Goal: Check status

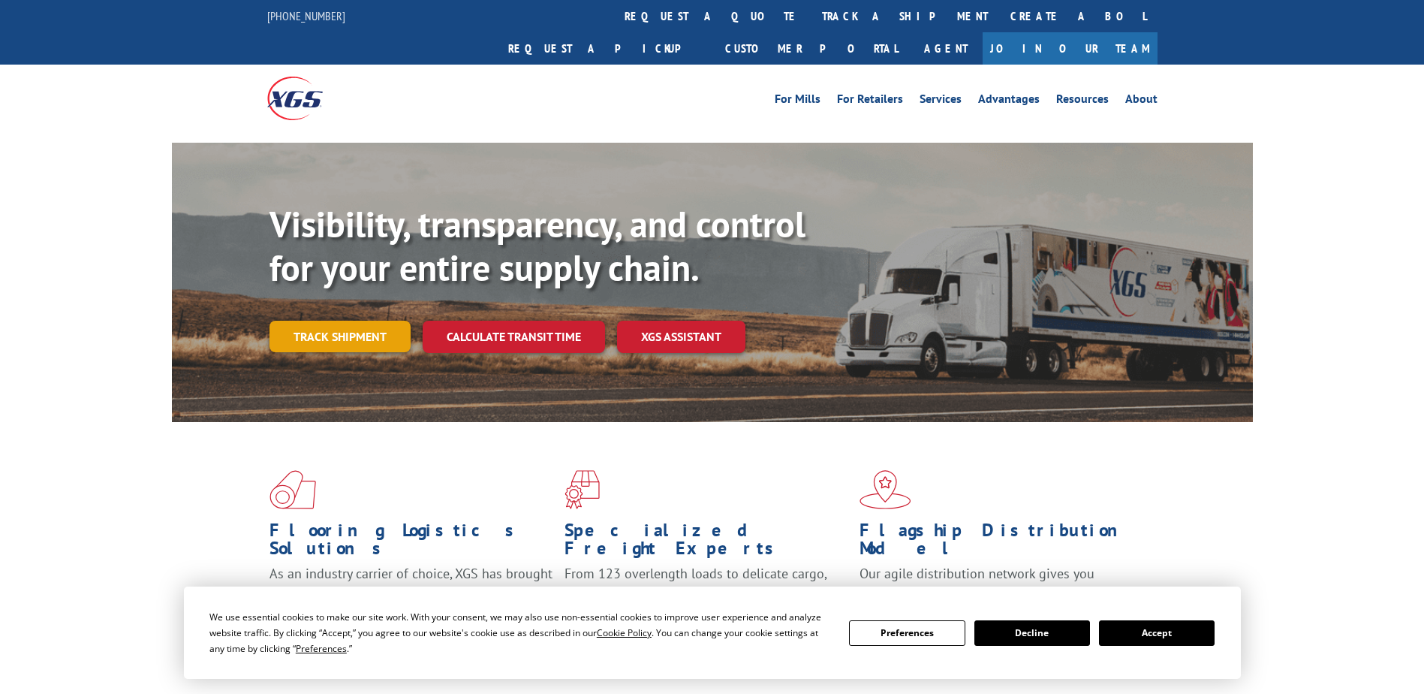
click at [395, 321] on link "Track shipment" at bounding box center [340, 337] width 141 height 32
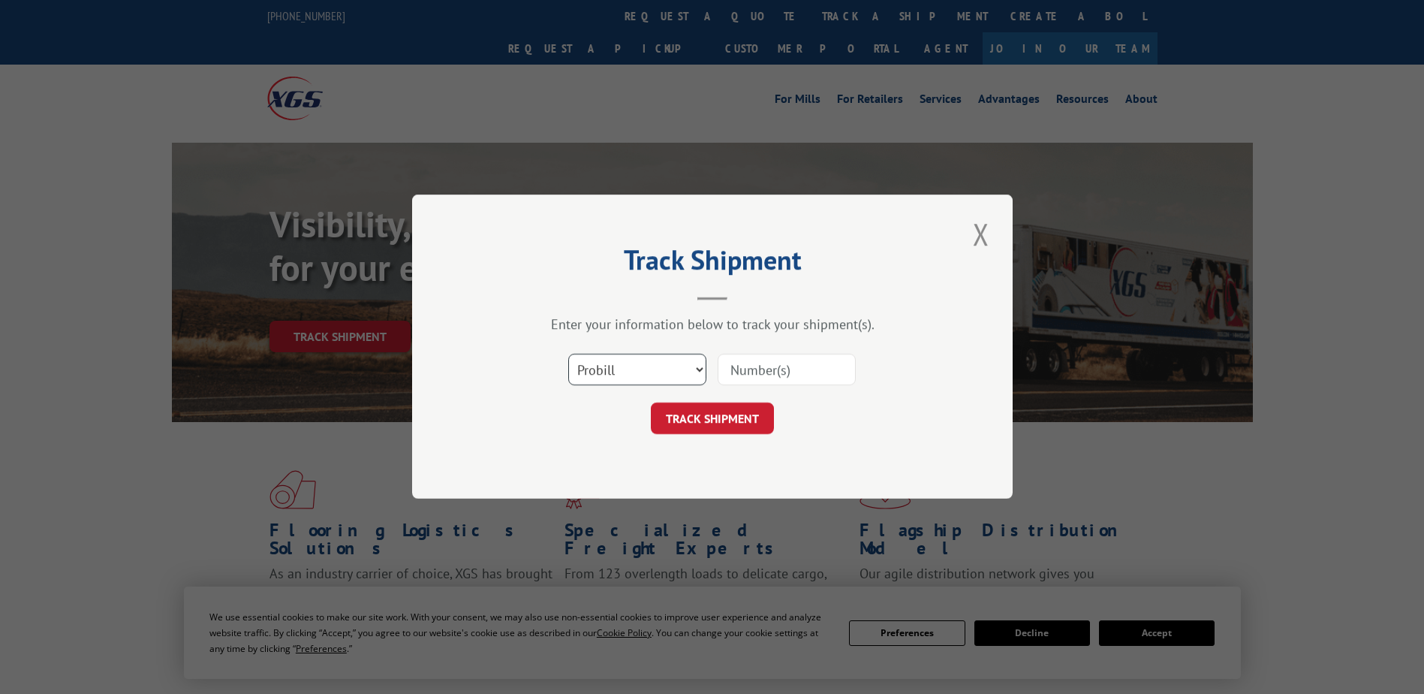
click at [658, 363] on select "Select category... Probill BOL PO" at bounding box center [637, 370] width 138 height 32
select select "bol"
click at [568, 354] on select "Select category... Probill BOL PO" at bounding box center [637, 370] width 138 height 32
click at [809, 385] on input at bounding box center [787, 370] width 138 height 32
type input "428887"
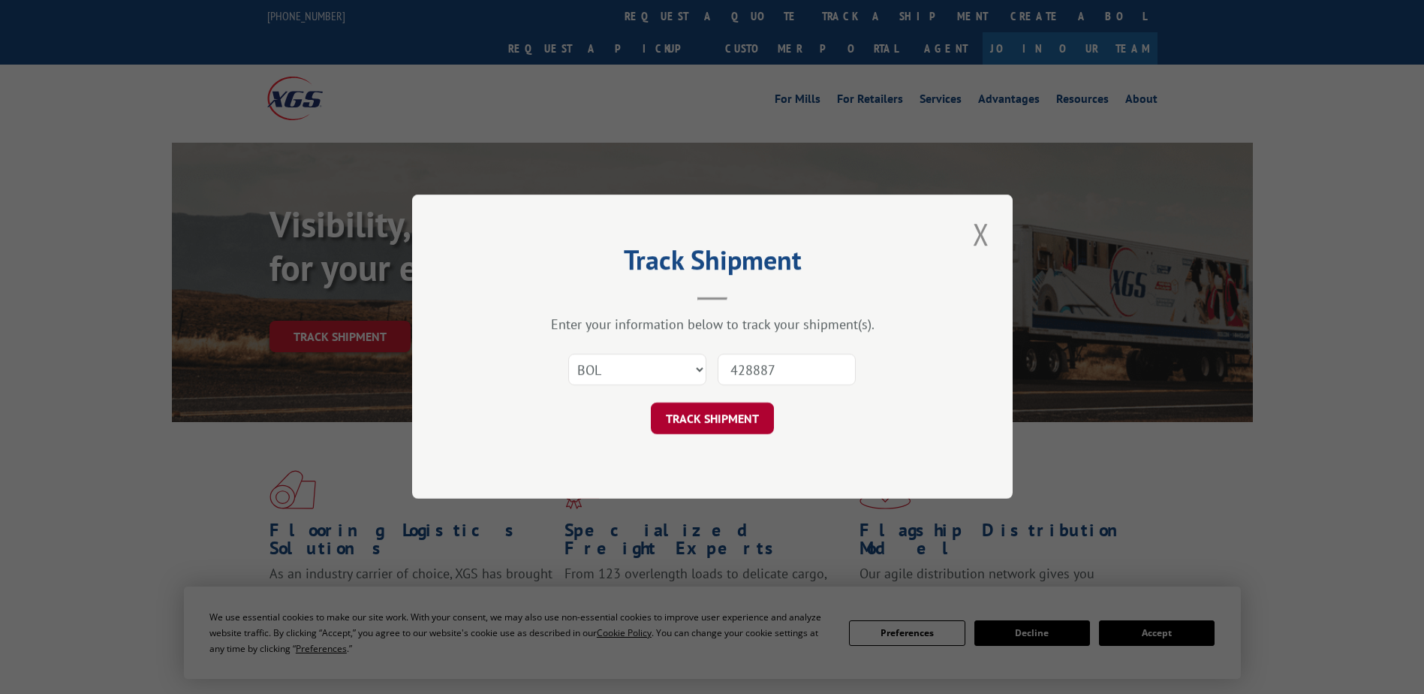
click at [710, 420] on button "TRACK SHIPMENT" at bounding box center [712, 419] width 123 height 32
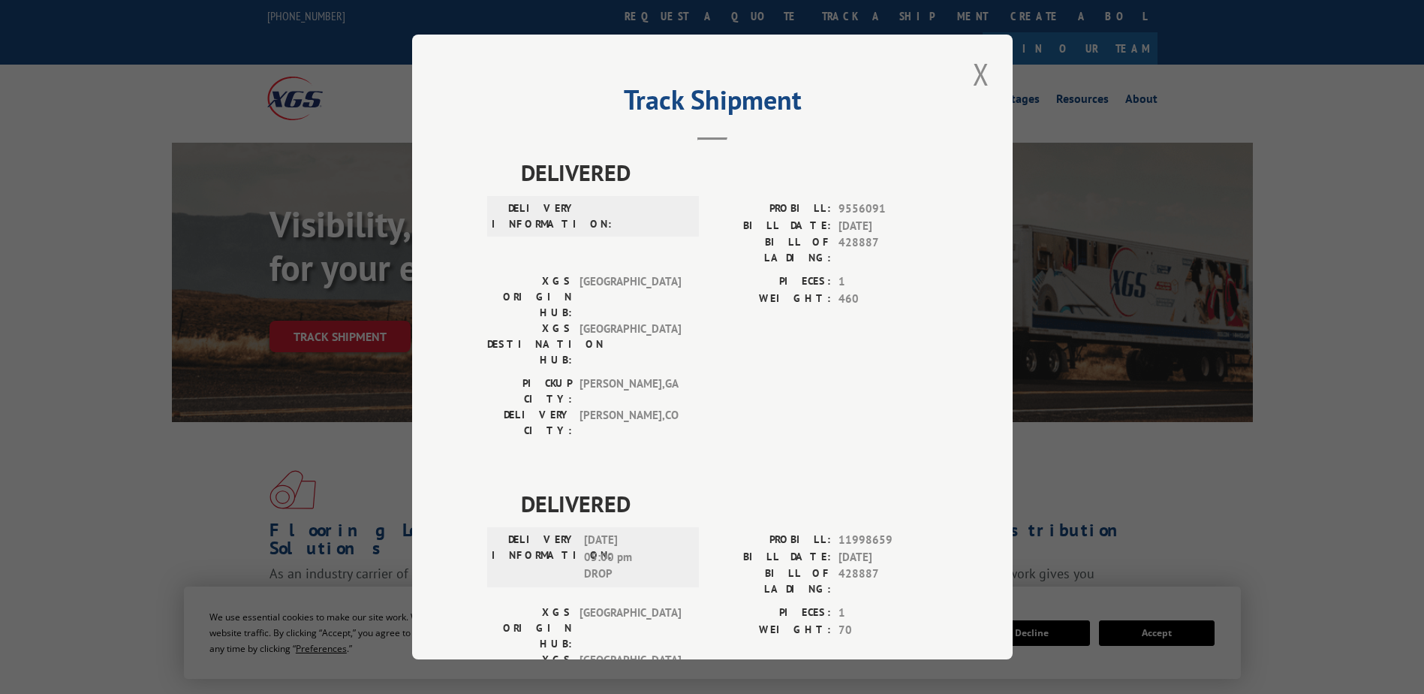
click at [116, 443] on div "Track Shipment DELIVERED DELIVERY INFORMATION: PROBILL: 9556091 BILL DATE: [DAT…" at bounding box center [712, 347] width 1424 height 694
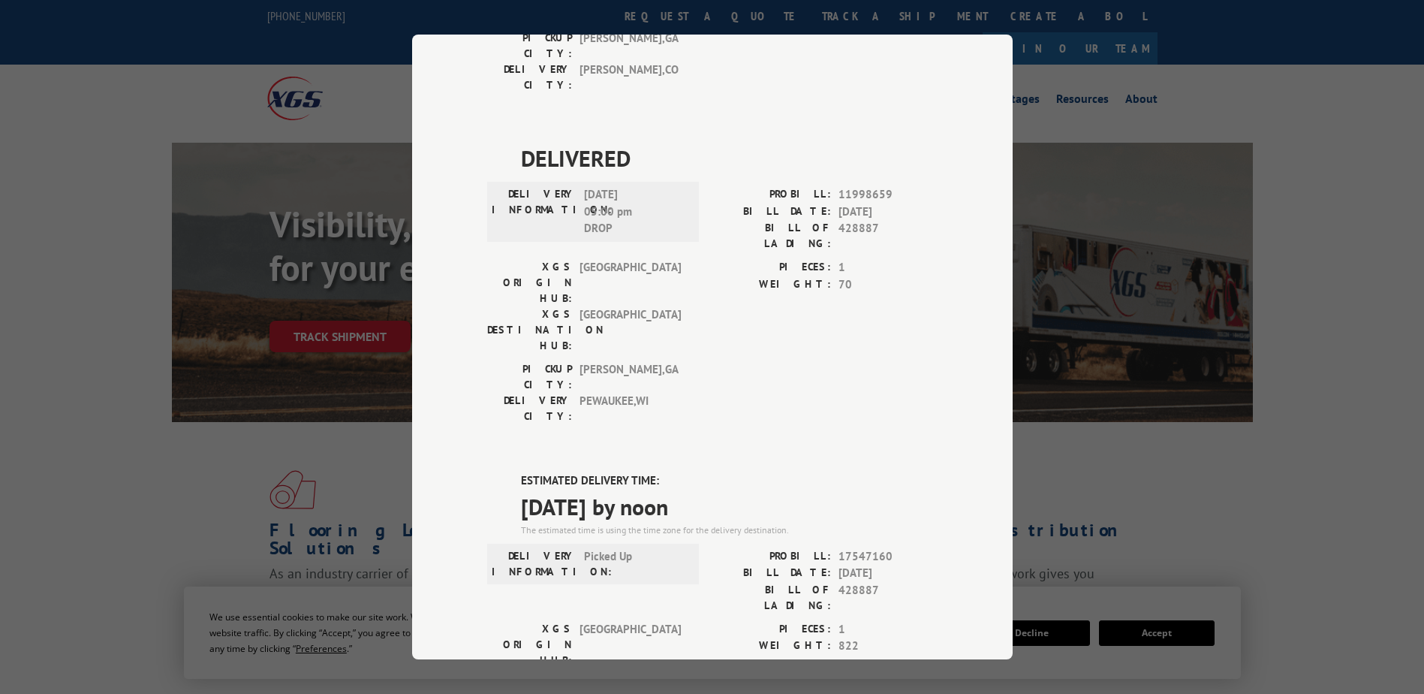
scroll to position [375, 0]
